Goal: Transaction & Acquisition: Purchase product/service

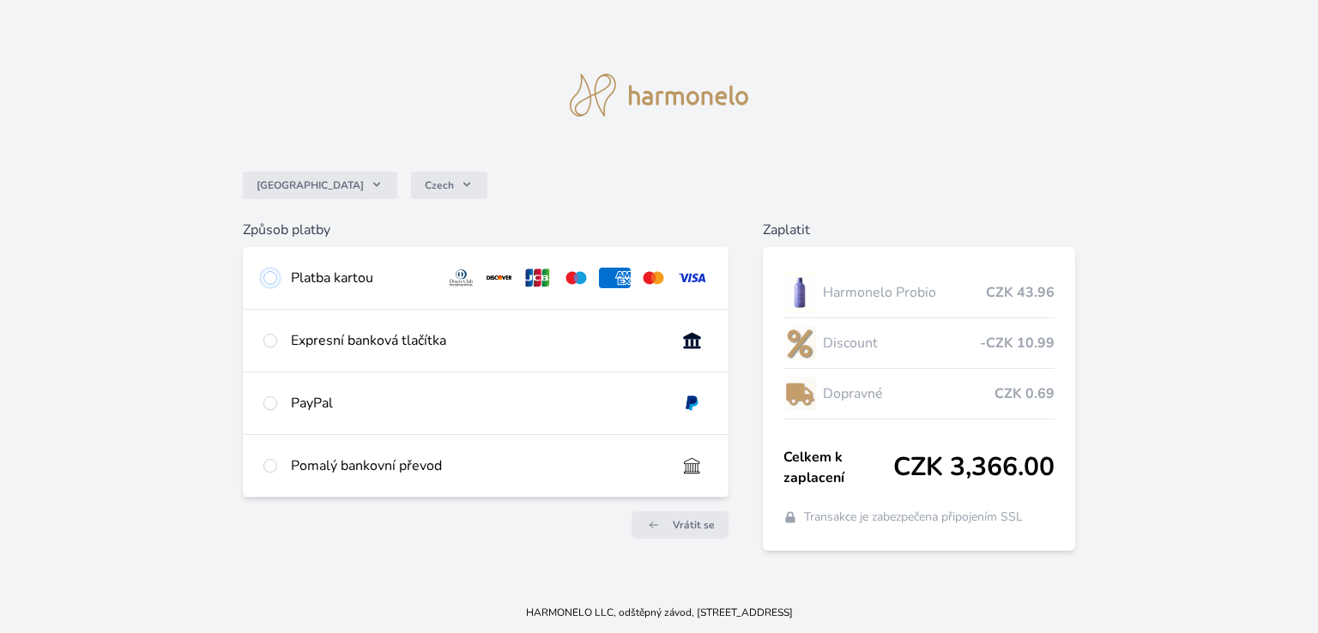
click at [272, 282] on input "radio" at bounding box center [270, 278] width 14 height 14
radio input "true"
click at [263, 465] on input "radio" at bounding box center [270, 466] width 14 height 14
radio input "true"
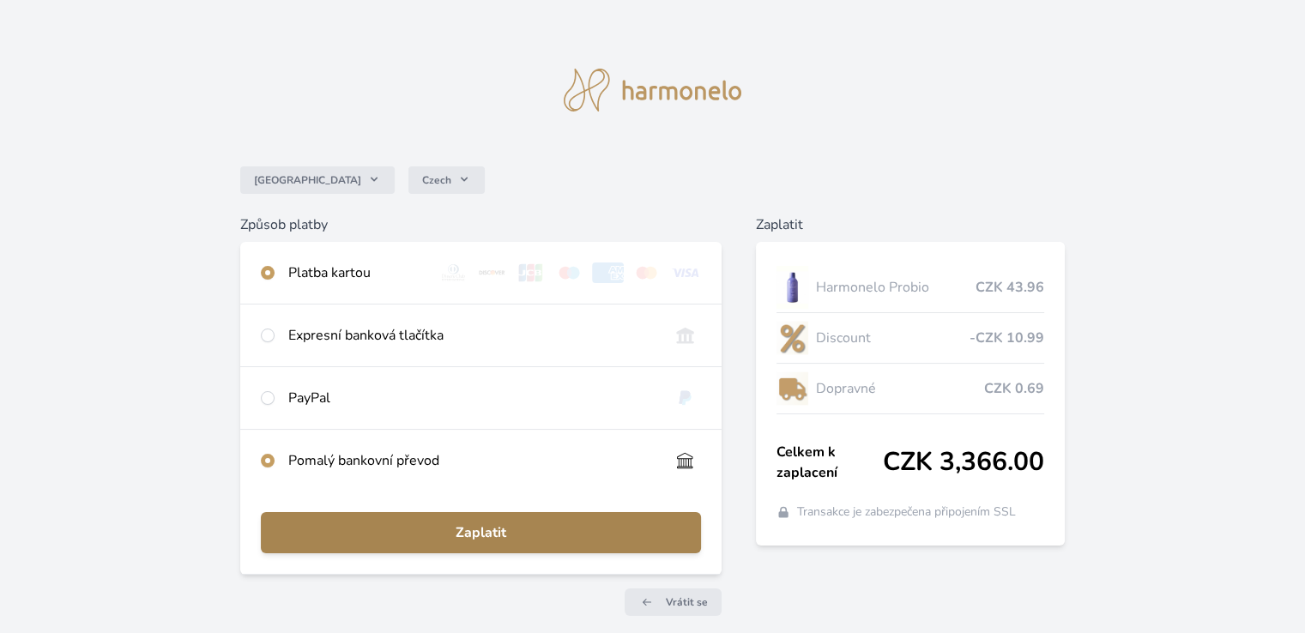
click at [408, 525] on span "Zaplatit" at bounding box center [481, 533] width 412 height 21
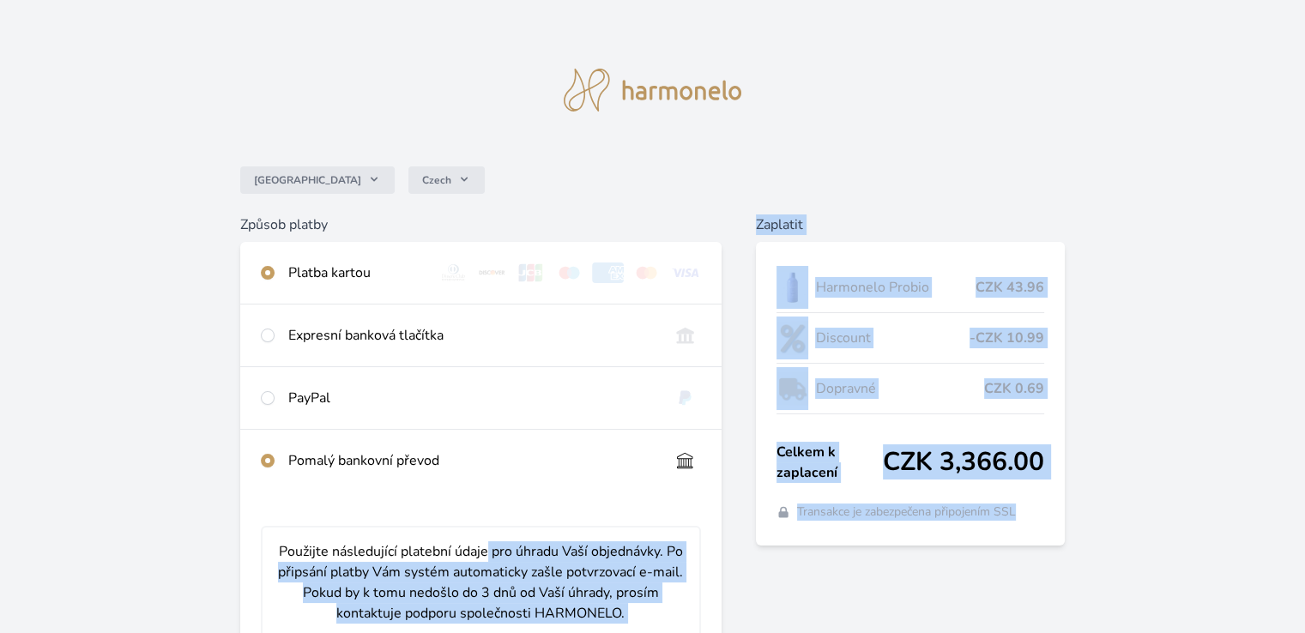
drag, startPoint x: 408, startPoint y: 525, endPoint x: 916, endPoint y: 540, distance: 508.2
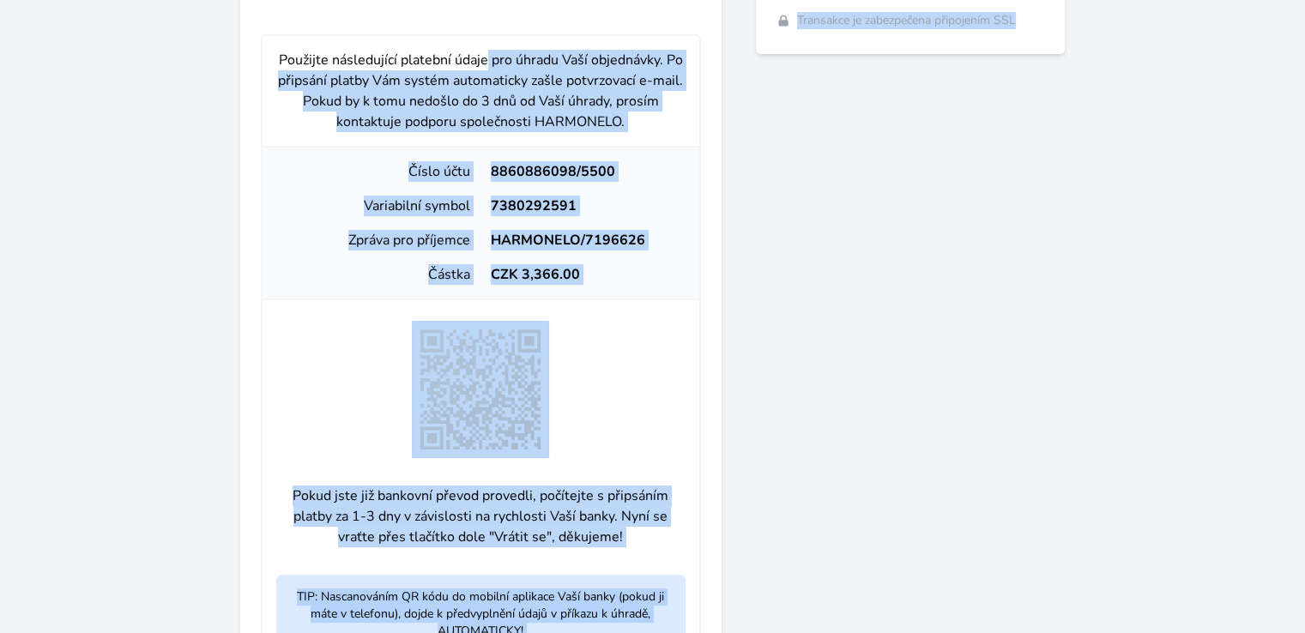
scroll to position [537, 0]
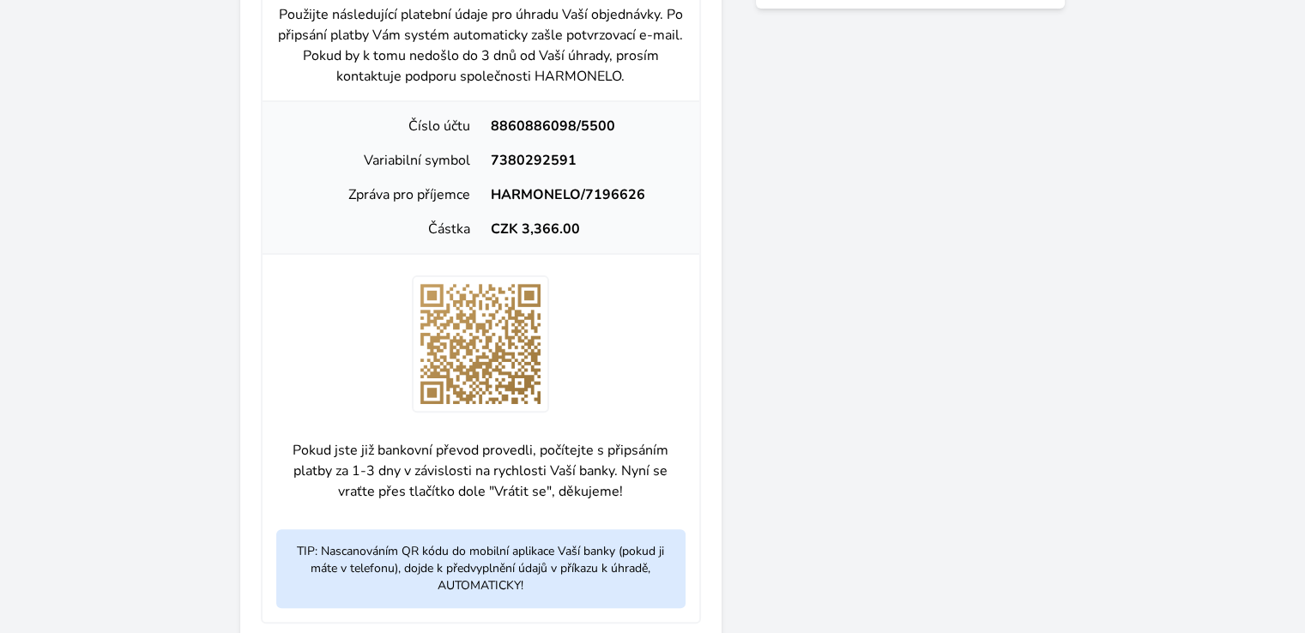
click at [921, 415] on div "Zaplatit Harmonelo Probio CZK 43.96 Discount -CZK 10.99 Dopravné CZK 0.69 Celke…" at bounding box center [910, 195] width 309 height 1036
